Goal: Information Seeking & Learning: Learn about a topic

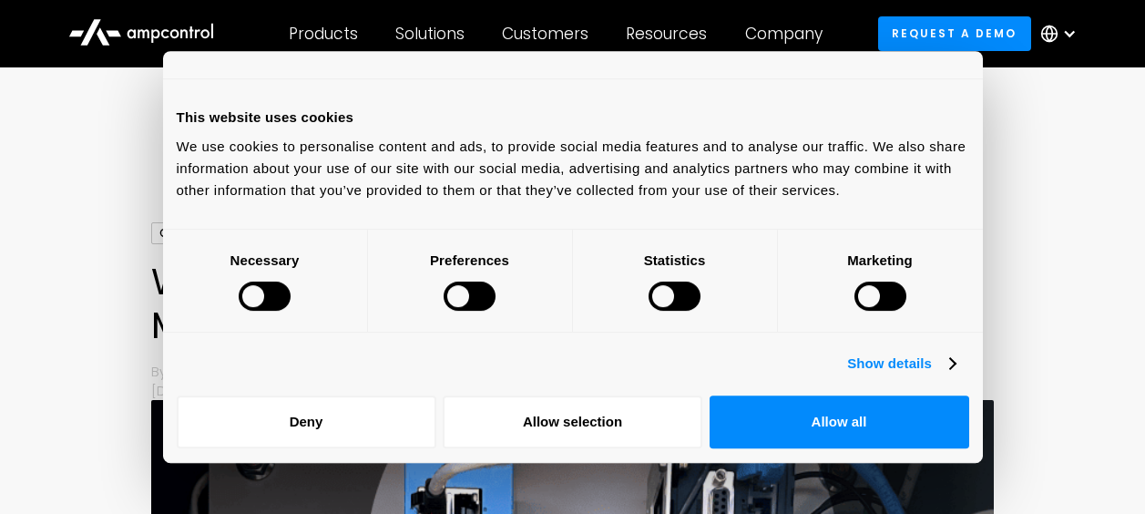
scroll to position [1564, 0]
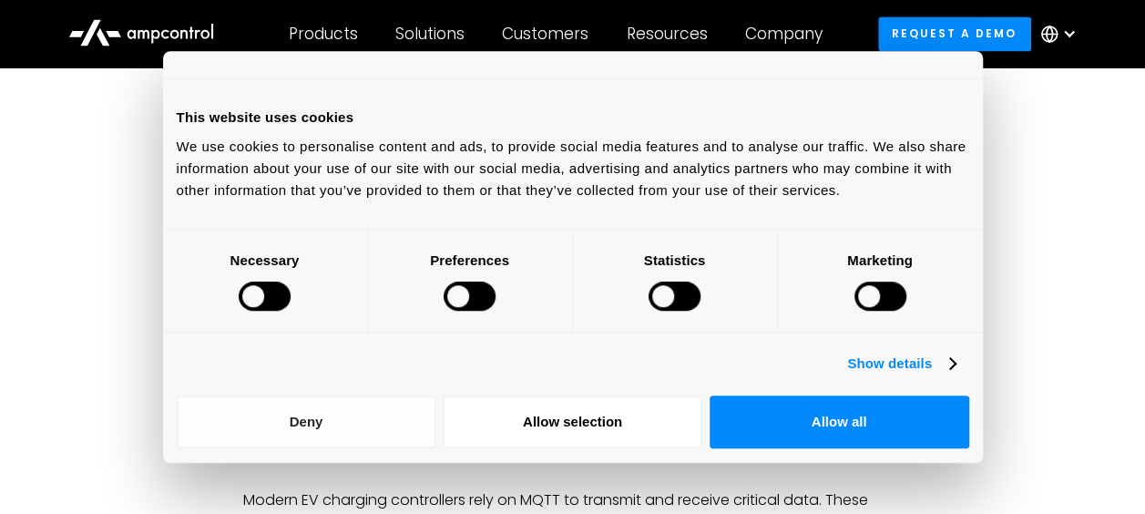
click at [301, 417] on button "Deny" at bounding box center [307, 421] width 260 height 53
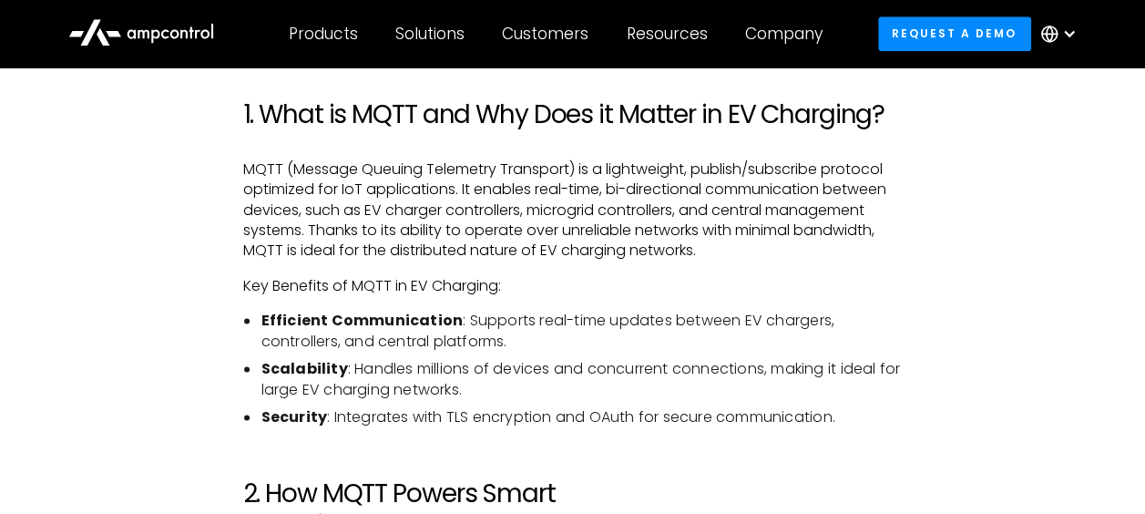
scroll to position [1081, 0]
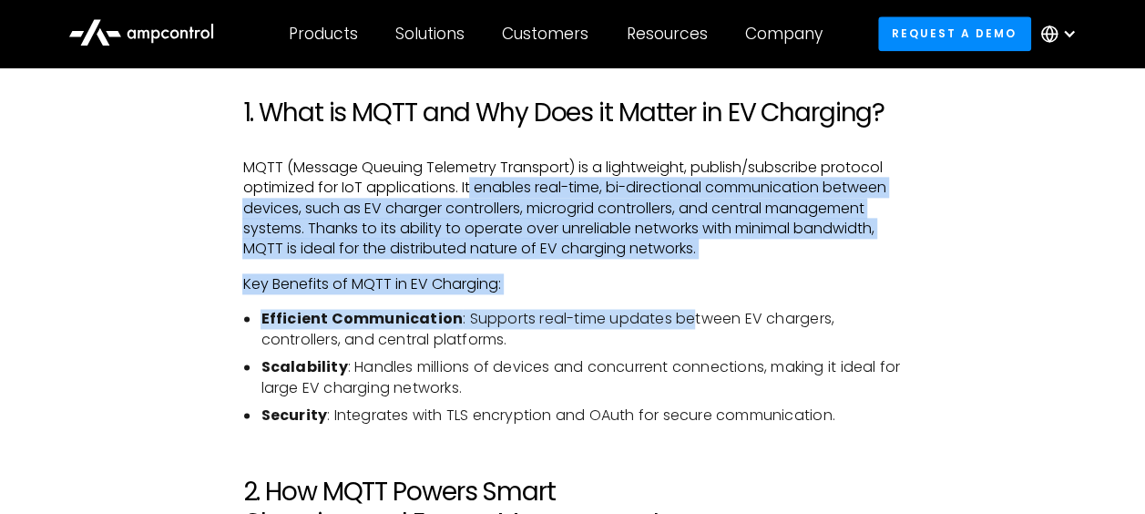
drag, startPoint x: 468, startPoint y: 186, endPoint x: 691, endPoint y: 297, distance: 248.6
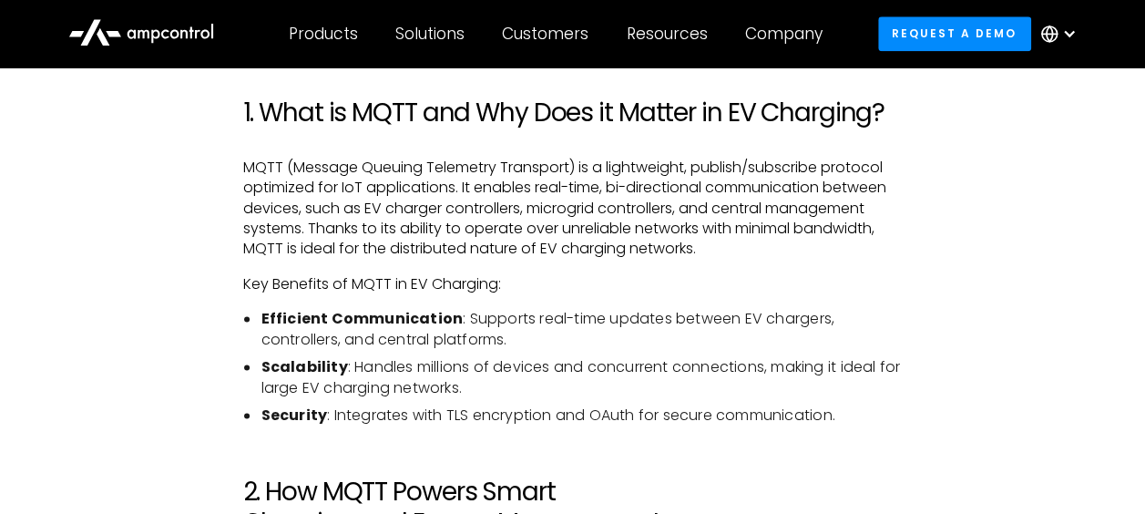
click at [541, 330] on li "Efficient Communication : Supports real-time updates between EV chargers, contr…" at bounding box center [581, 329] width 641 height 41
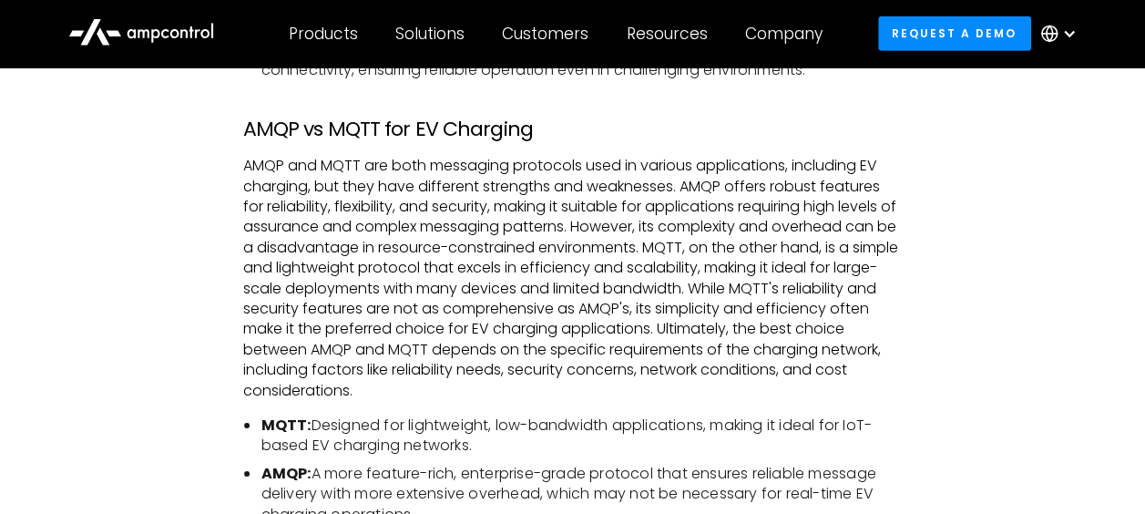
scroll to position [2890, 0]
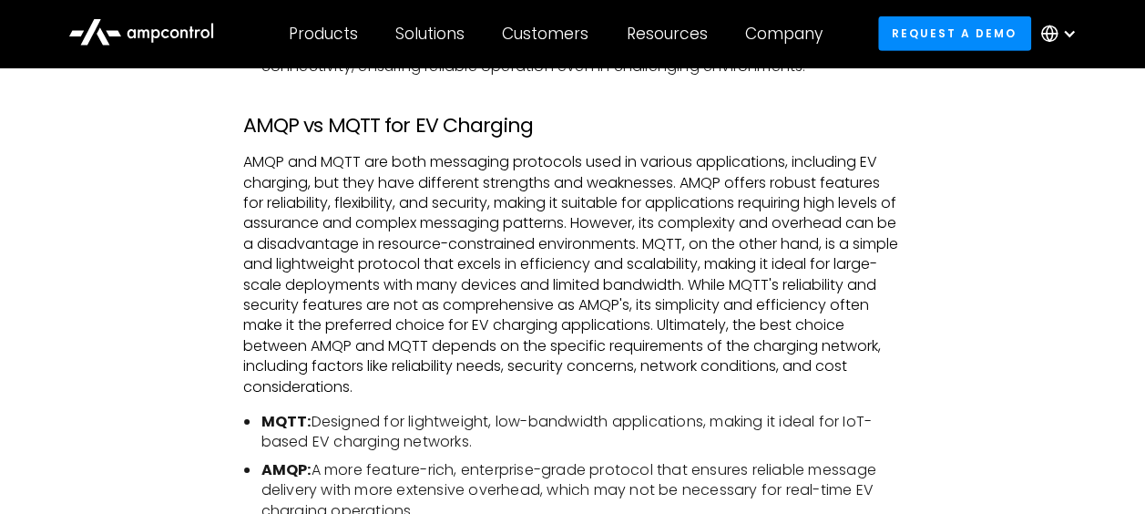
click at [487, 160] on p "AMQP and MQTT are both messaging protocols used in various applications, includ…" at bounding box center [572, 274] width 660 height 245
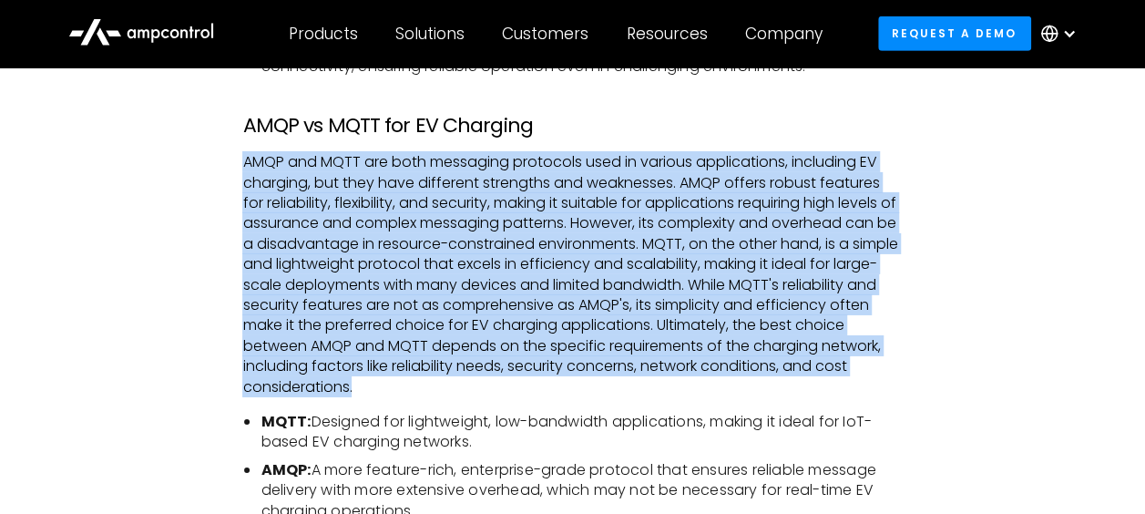
click at [453, 263] on p "AMQP and MQTT are both messaging protocols used in various applications, includ…" at bounding box center [572, 274] width 660 height 245
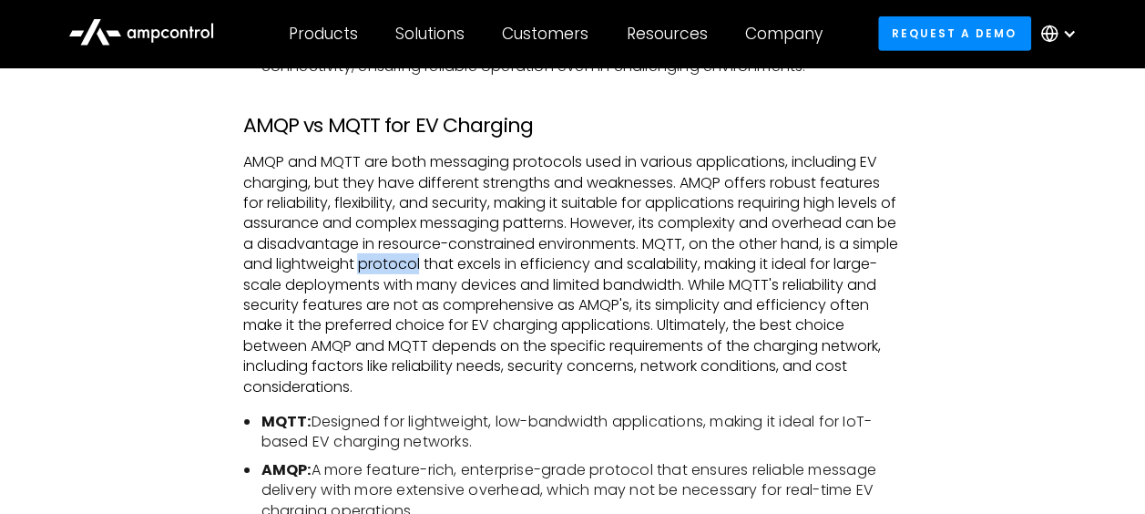
click at [453, 263] on p "AMQP and MQTT are both messaging protocols used in various applications, includ…" at bounding box center [572, 274] width 660 height 245
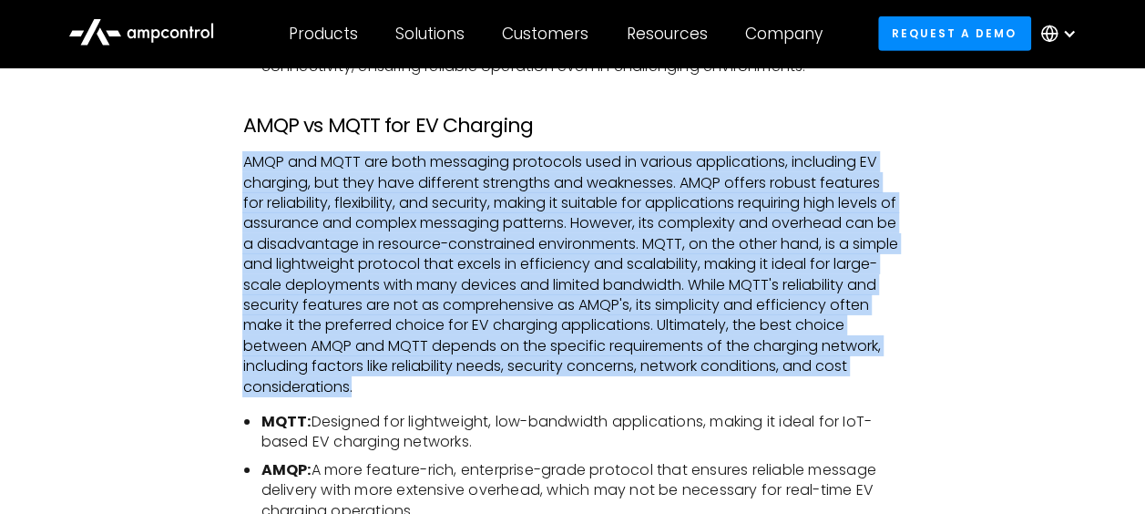
click at [738, 281] on p "AMQP and MQTT are both messaging protocols used in various applications, includ…" at bounding box center [572, 274] width 660 height 245
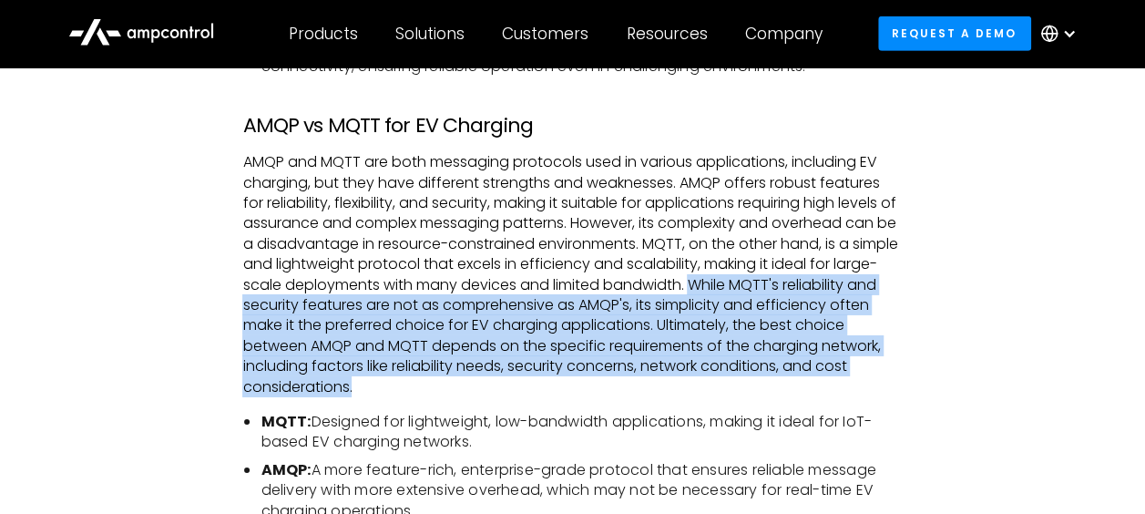
drag, startPoint x: 738, startPoint y: 281, endPoint x: 825, endPoint y: 384, distance: 134.5
click at [825, 384] on p "AMQP and MQTT are both messaging protocols used in various applications, includ…" at bounding box center [572, 274] width 660 height 245
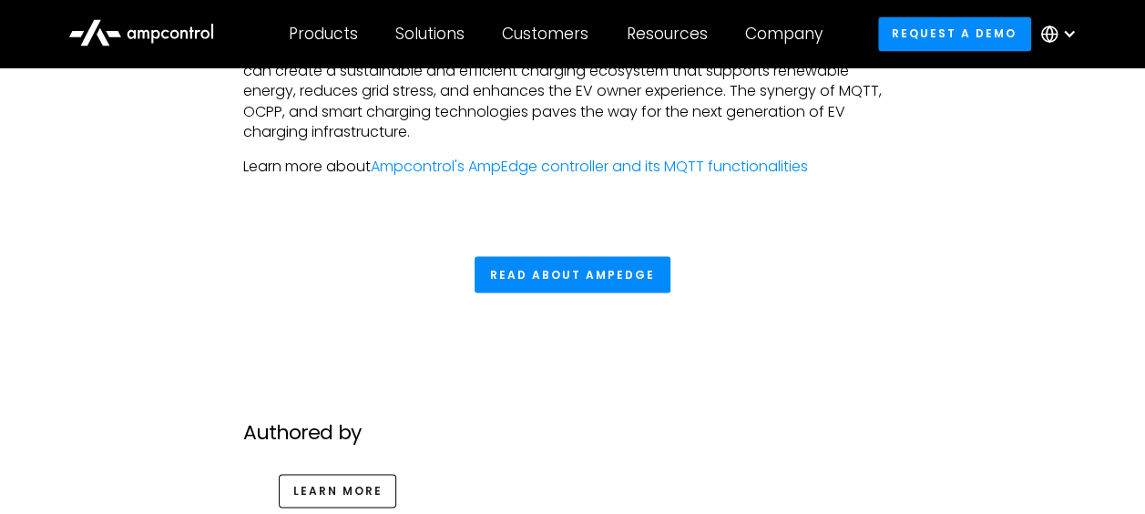
scroll to position [4979, 0]
